Goal: Task Accomplishment & Management: Complete application form

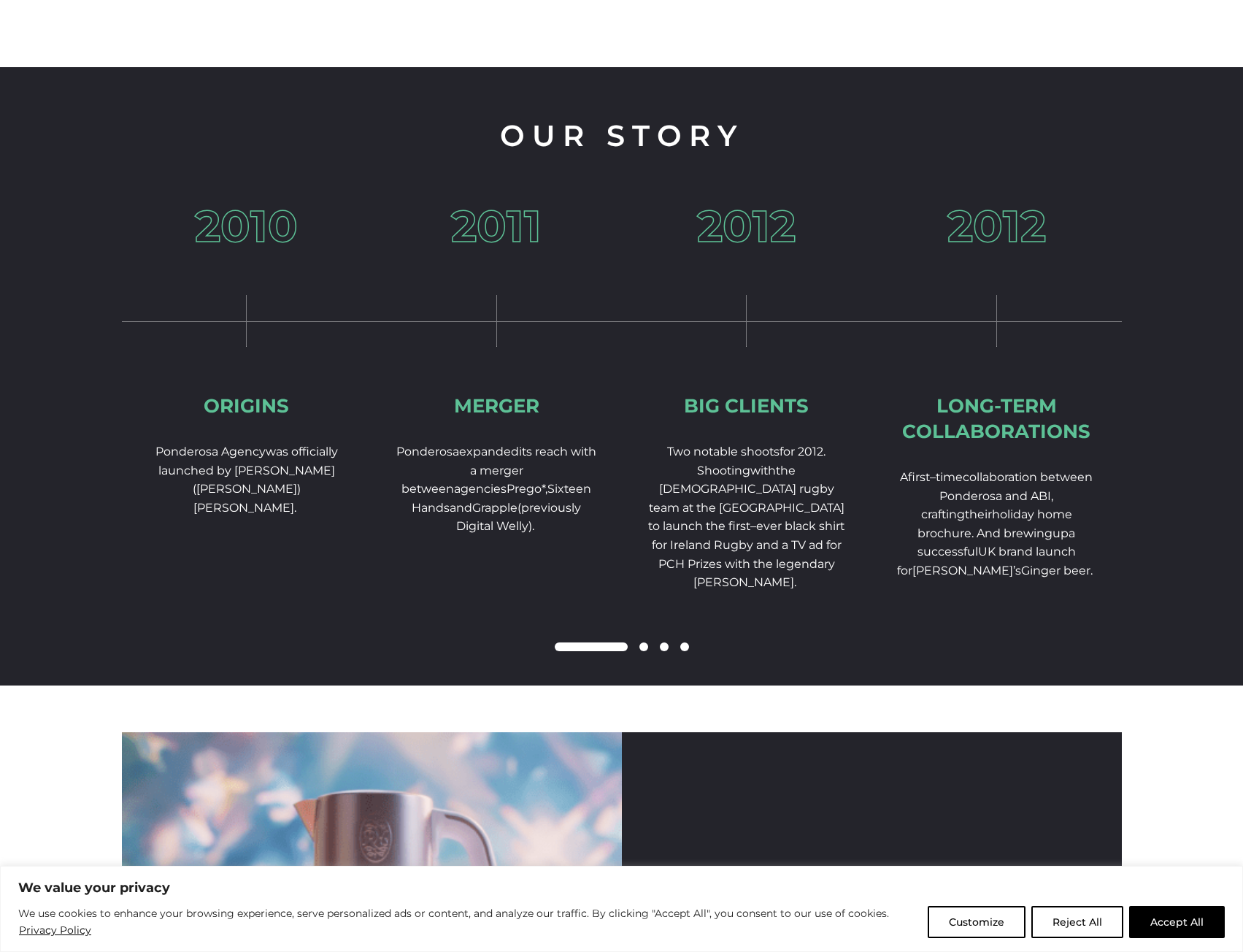
scroll to position [2189, 0]
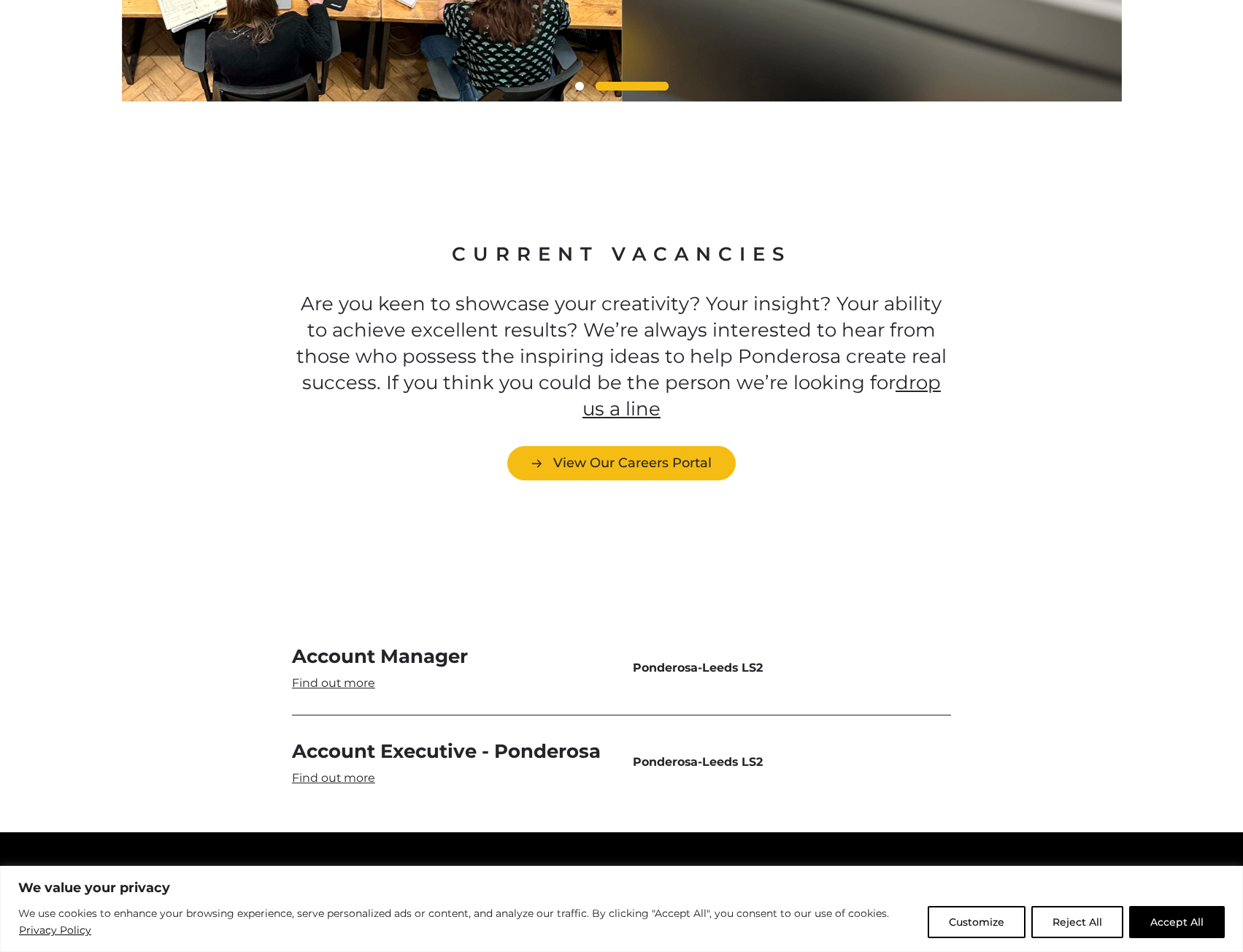
scroll to position [3787, 0]
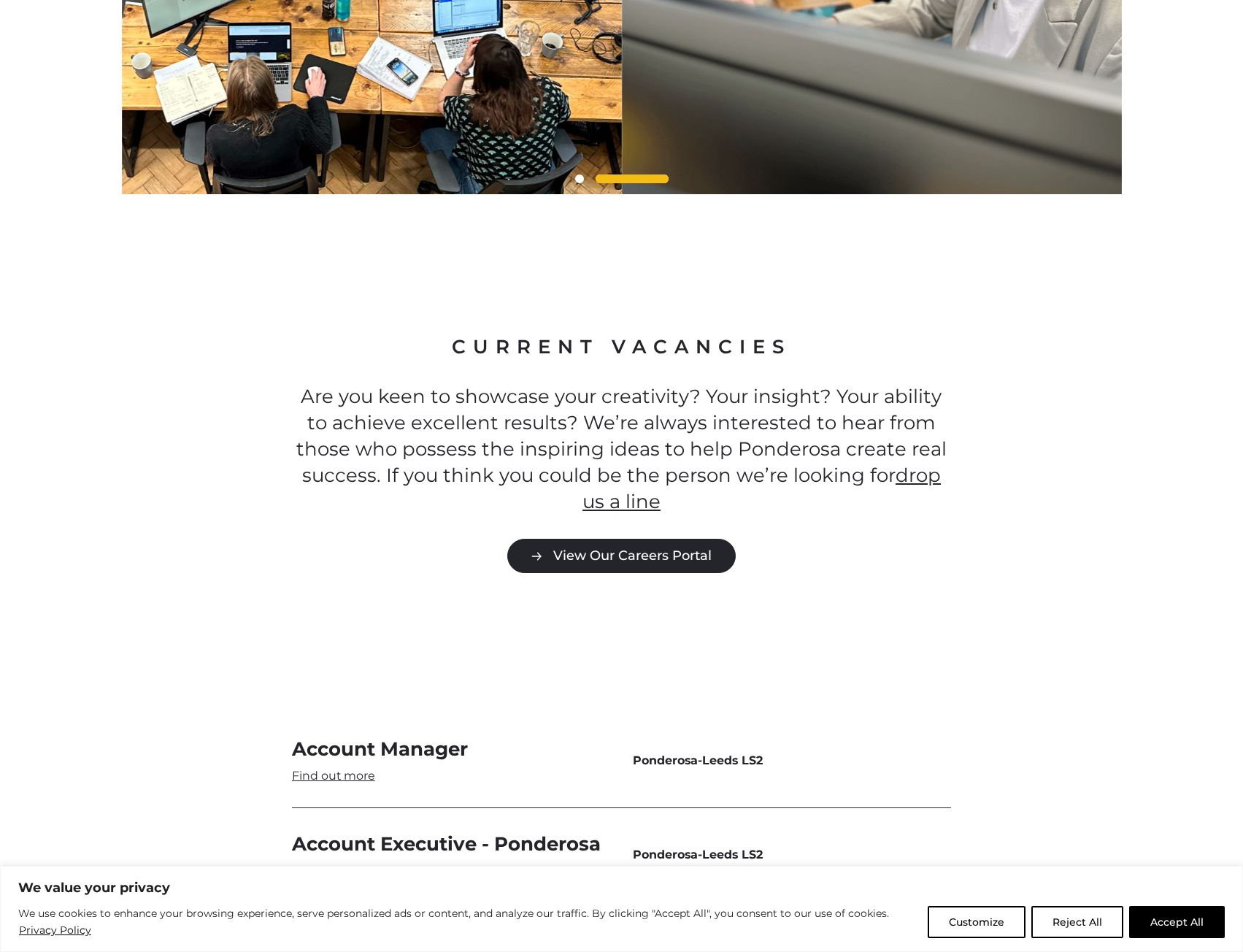
click at [660, 538] on link "View Our Careers Portal" at bounding box center [622, 555] width 228 height 34
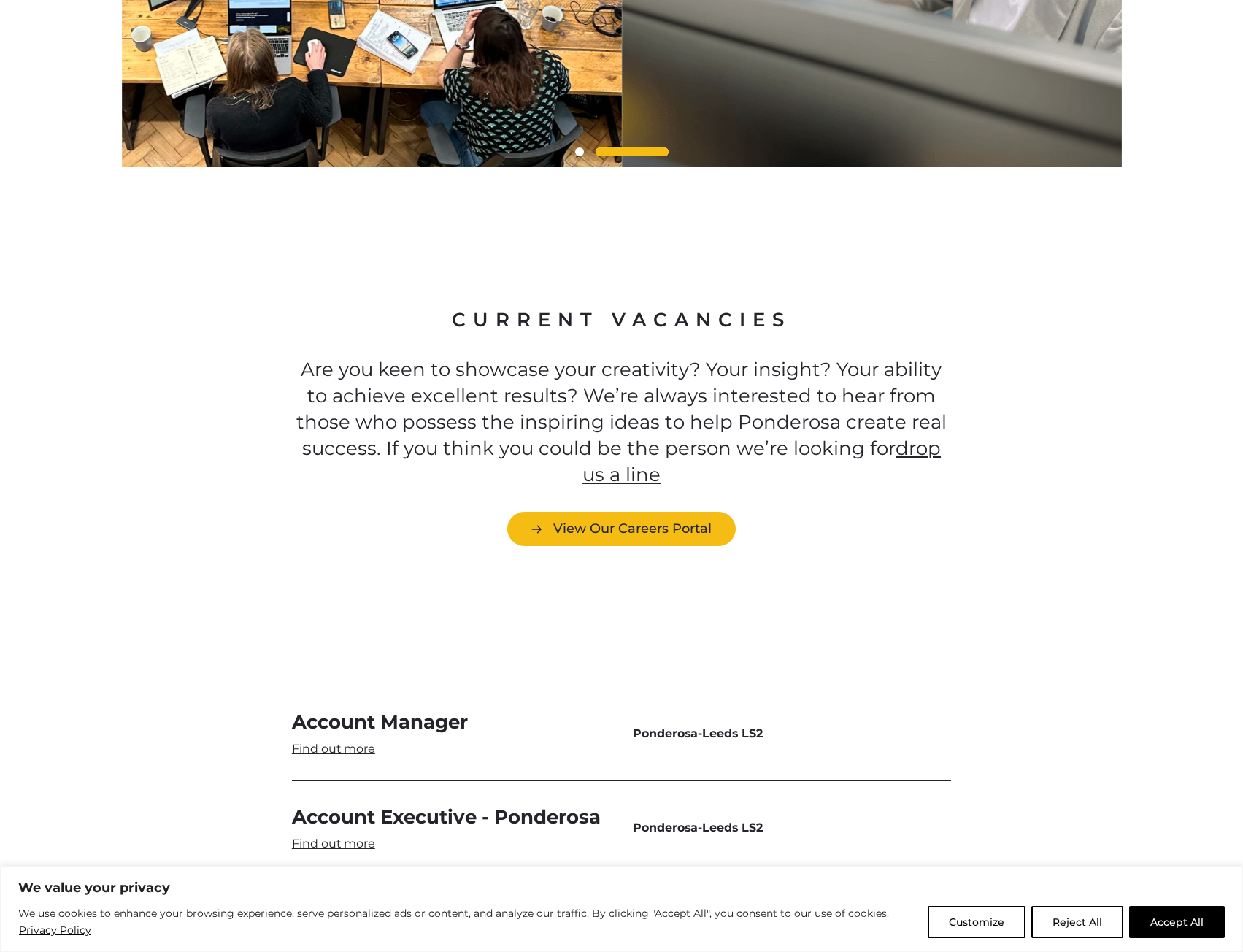
scroll to position [3860, 0]
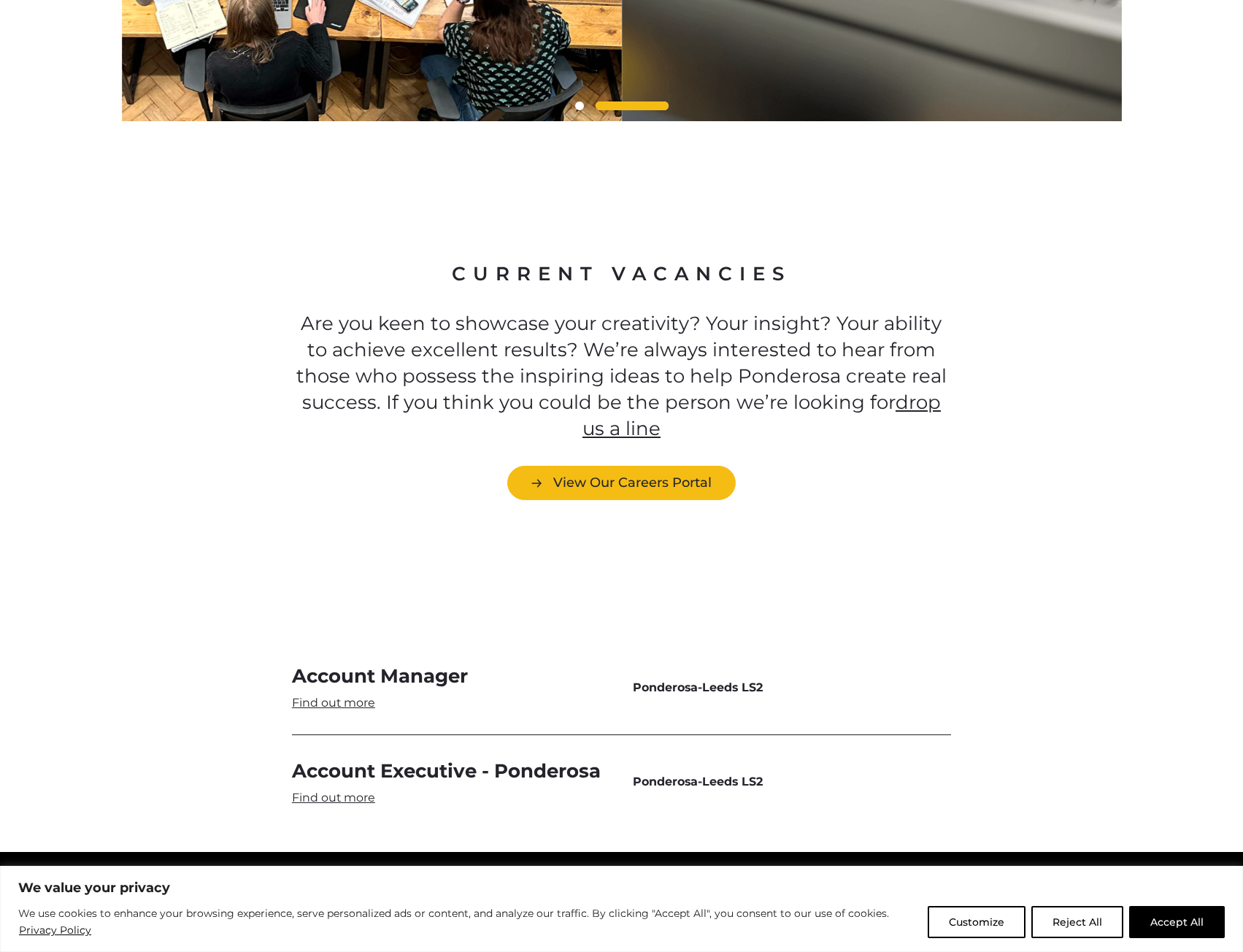
click at [360, 663] on link "Account Manager" at bounding box center [451, 687] width 318 height 47
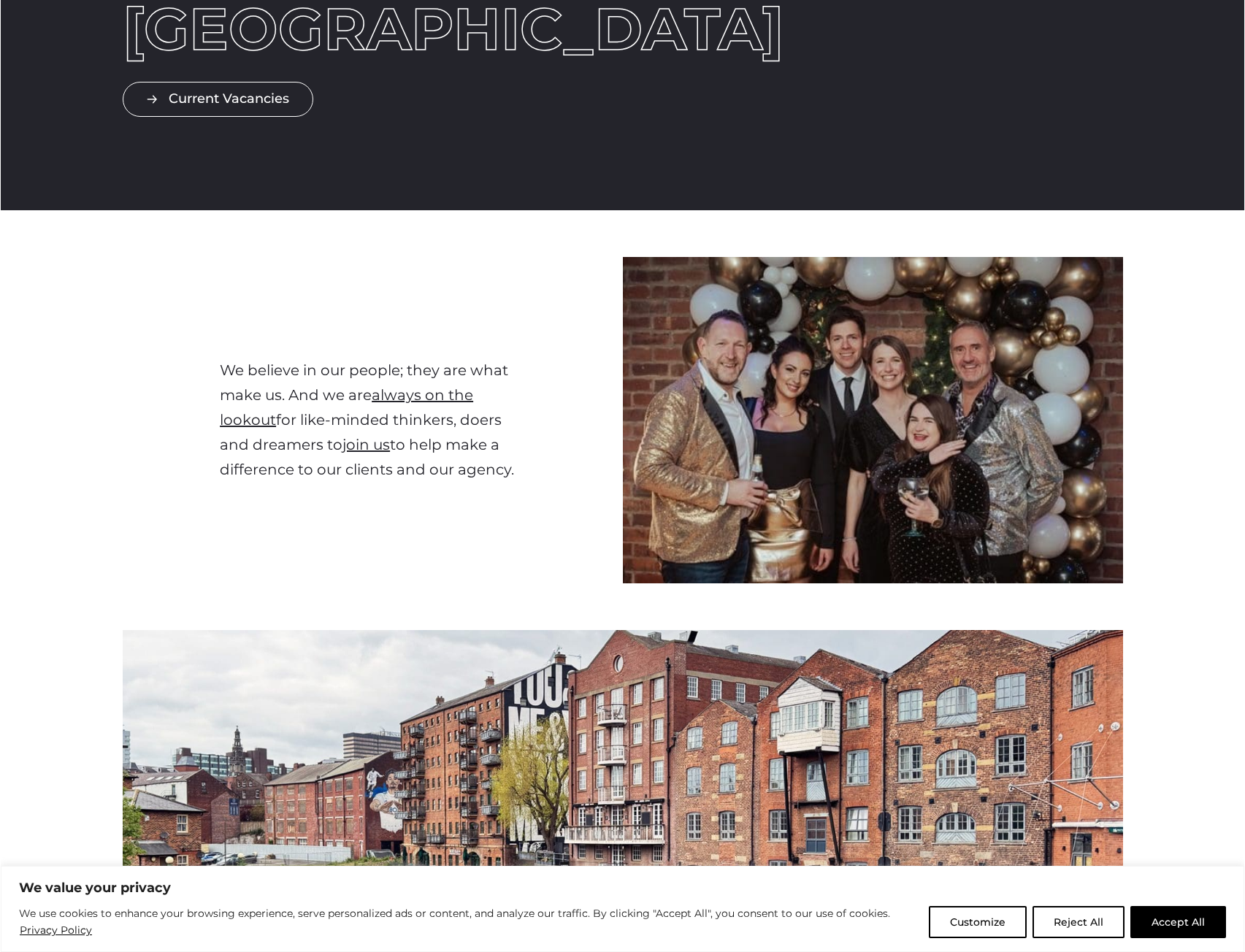
scroll to position [292, 0]
